Goal: Find specific page/section: Find specific page/section

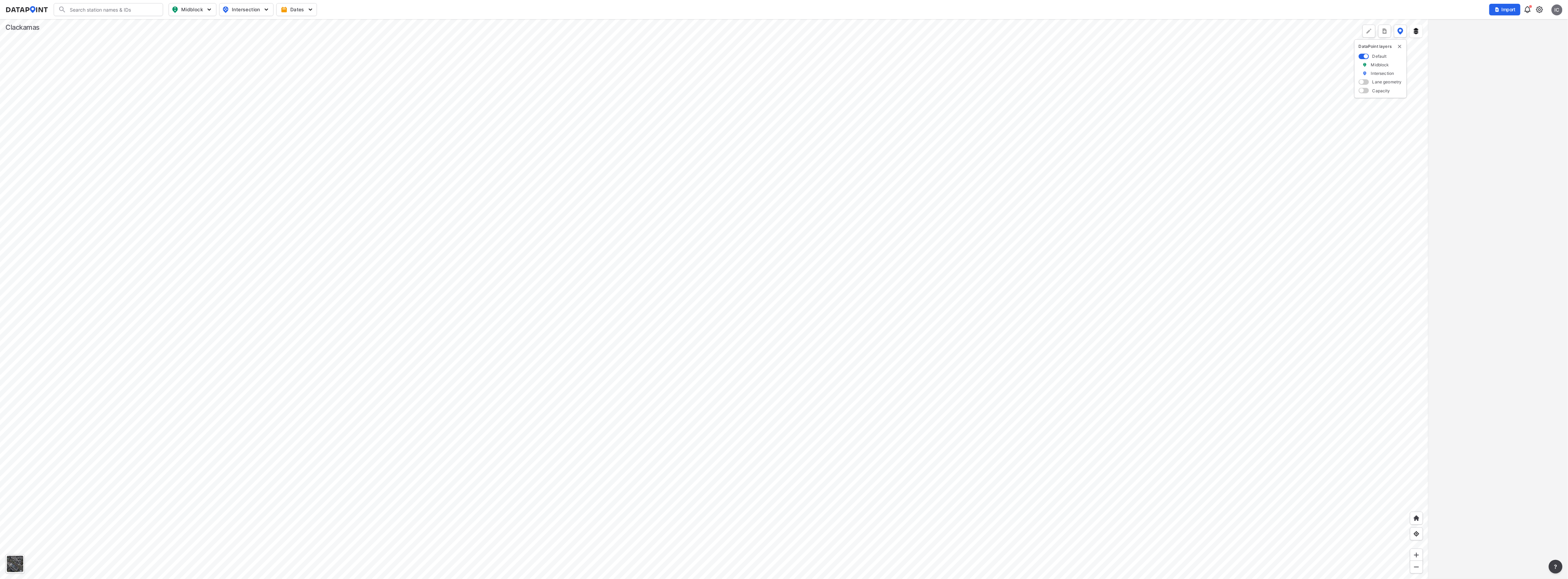
click at [621, 196] on div at bounding box center [714, 299] width 1429 height 560
click at [1506, 389] on span "View all details" at bounding box center [1497, 391] width 39 height 7
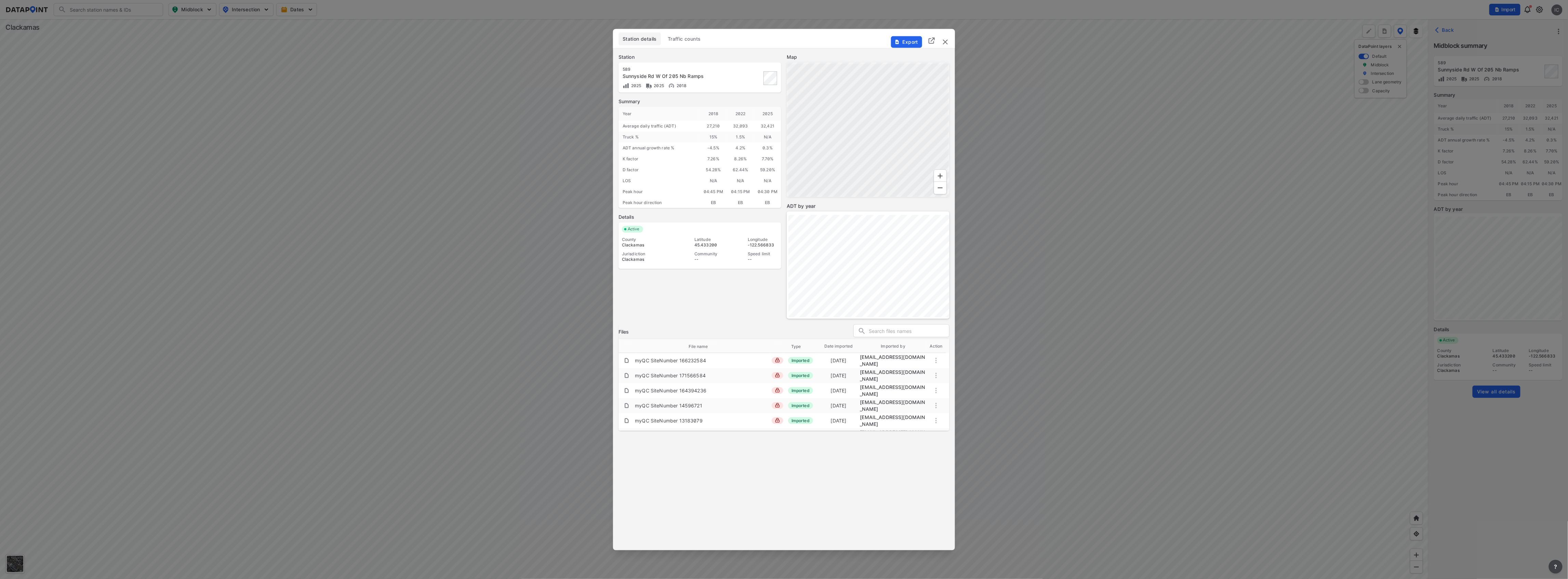
click at [699, 40] on span "Traffic counts" at bounding box center [684, 38] width 33 height 7
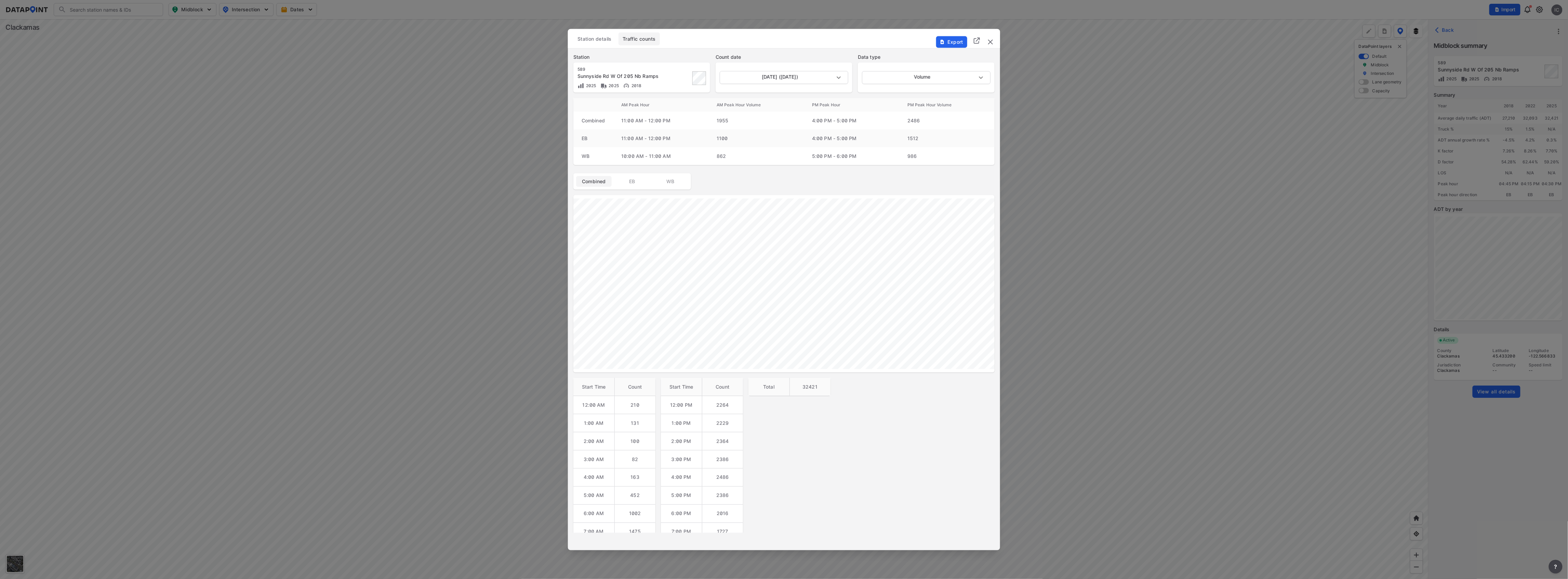
click at [883, 474] on div "Station 589 Sunnyside Rd W Of 205 Nb Ramps 2025 2025 2018 Count date May 28 202…" at bounding box center [784, 331] width 432 height 567
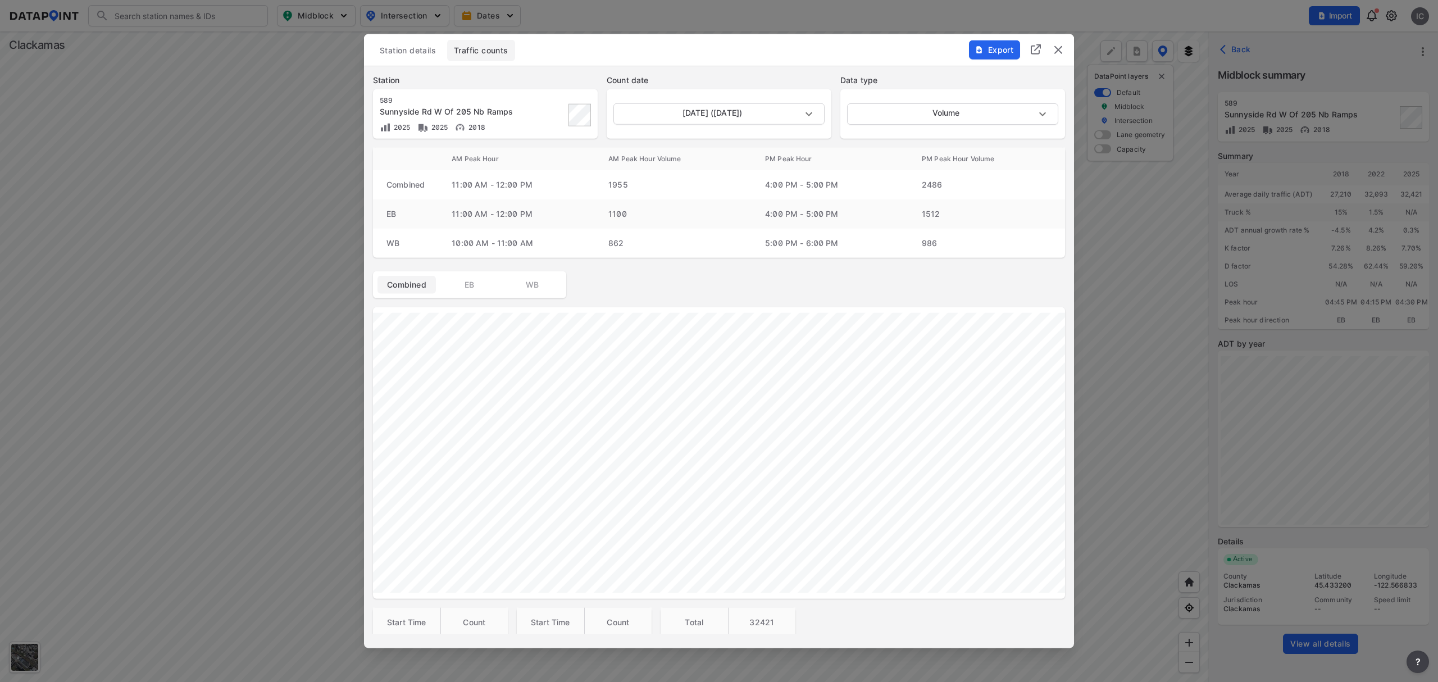
click at [1061, 48] on img "delete" at bounding box center [1058, 49] width 13 height 13
